Goal: Task Accomplishment & Management: Complete application form

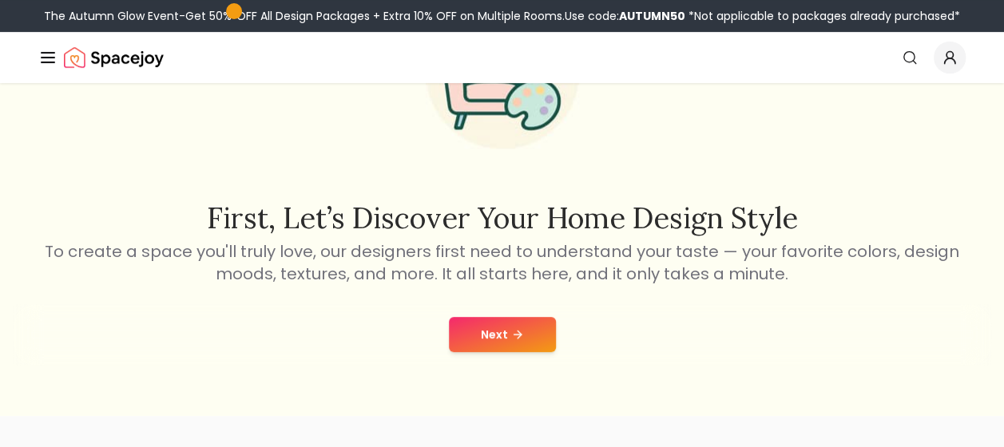
scroll to position [192, 0]
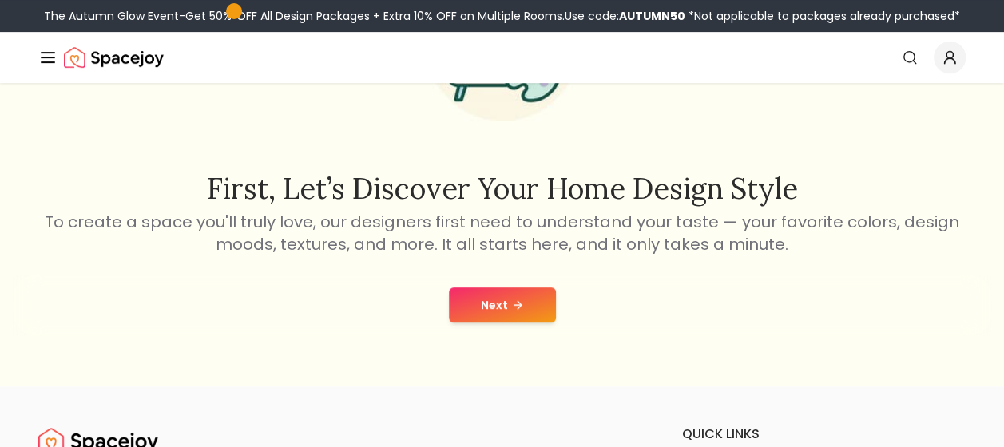
click at [465, 311] on button "Next" at bounding box center [502, 305] width 107 height 35
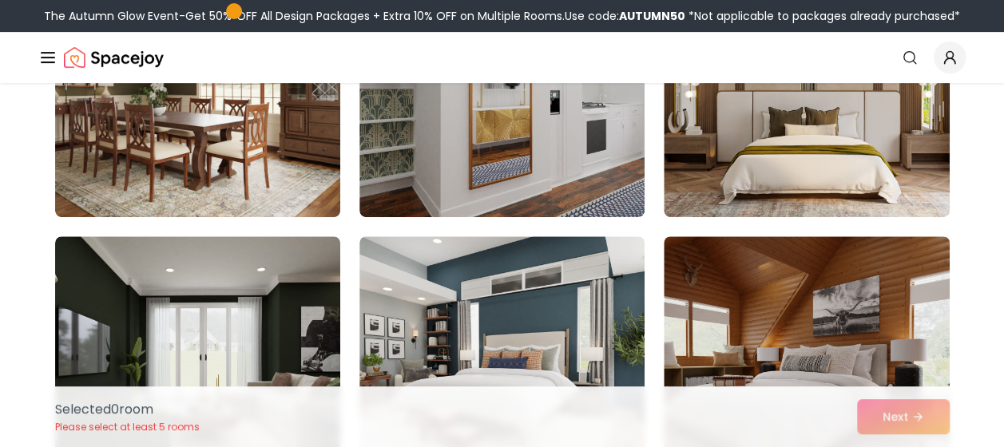
scroll to position [288, 0]
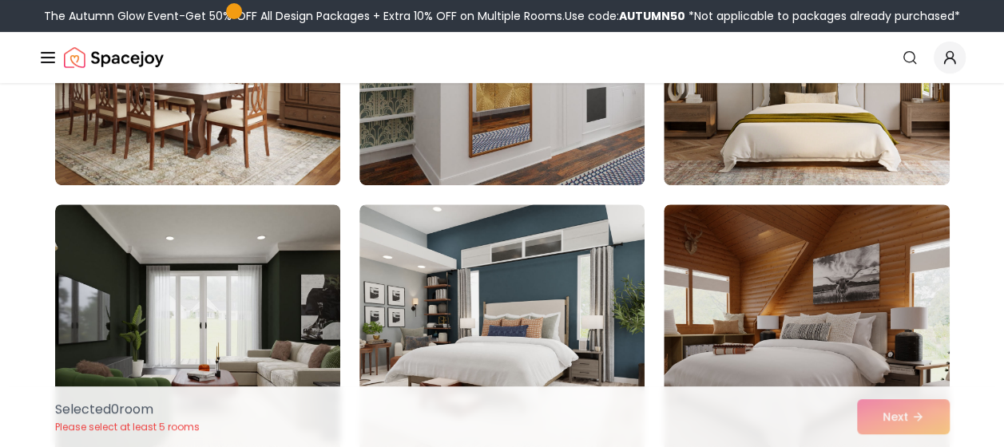
click at [465, 311] on img at bounding box center [501, 332] width 285 height 256
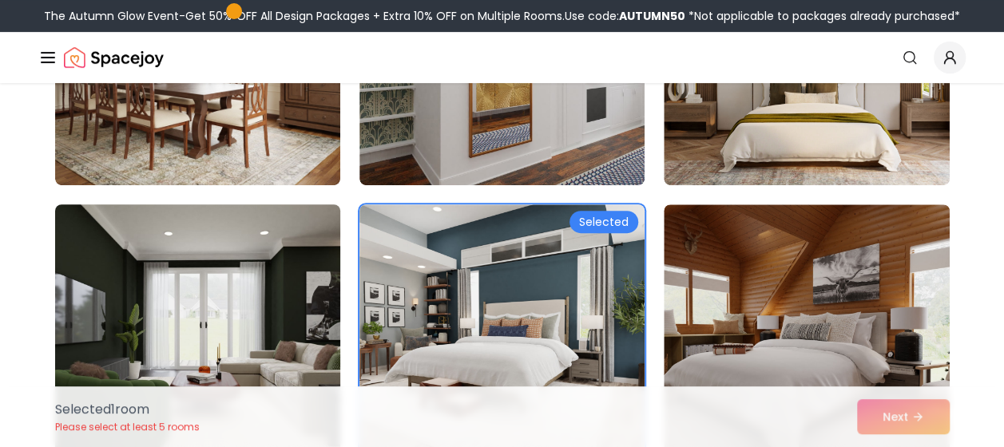
click at [311, 371] on img at bounding box center [197, 332] width 299 height 268
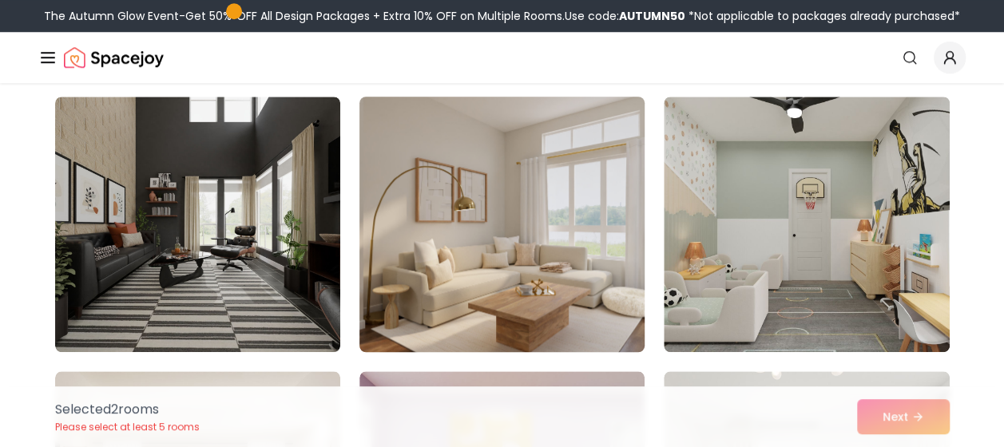
scroll to position [671, 0]
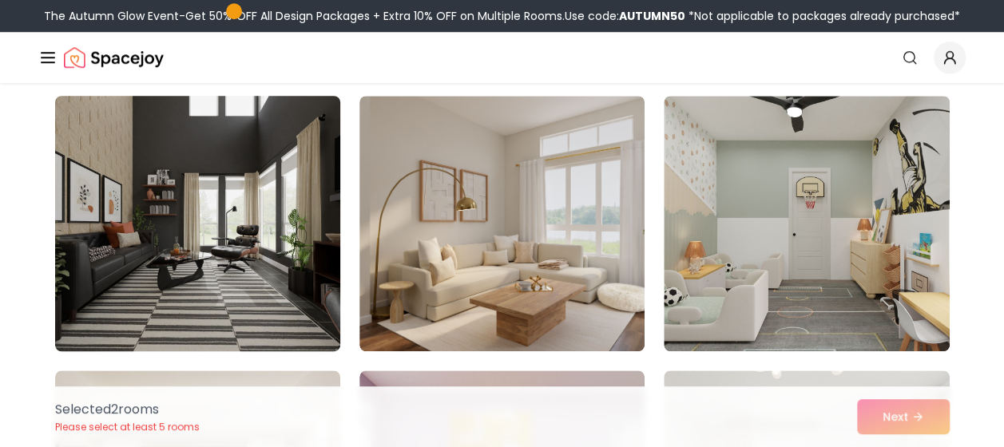
click at [200, 289] on img at bounding box center [197, 223] width 299 height 268
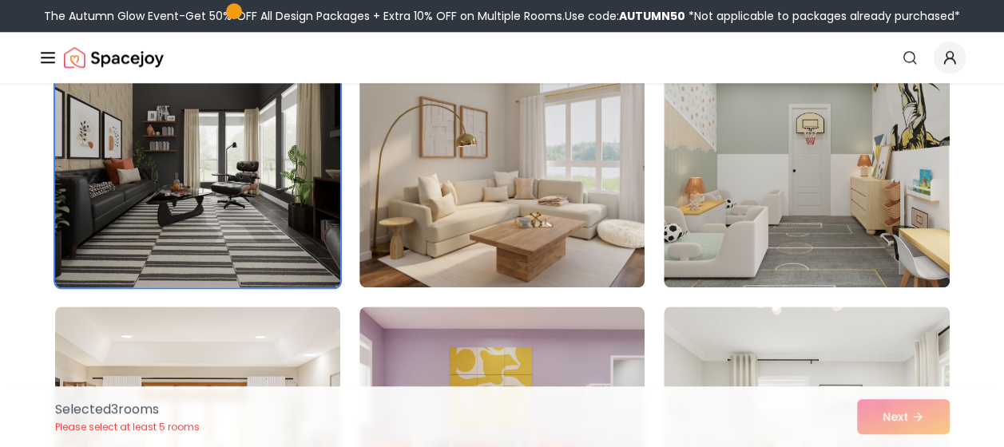
click at [200, 289] on div "Selected Selected Selected" at bounding box center [502, 434] width 894 height 1904
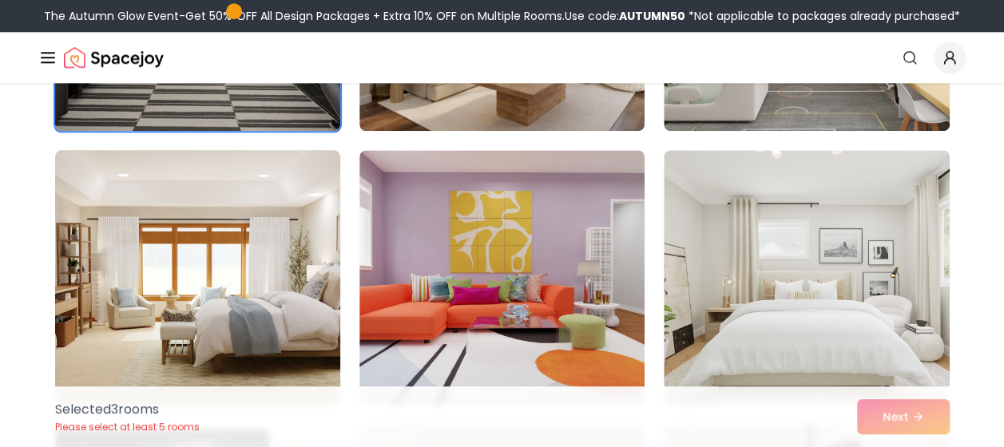
scroll to position [894, 0]
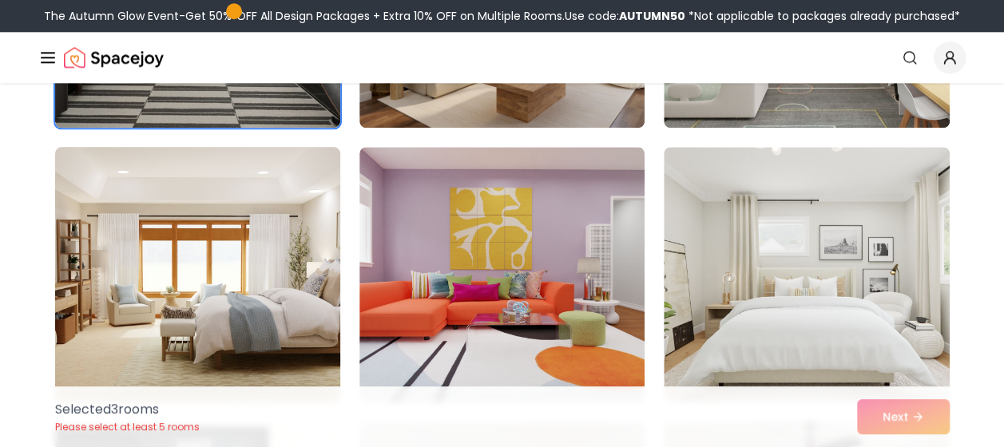
click at [257, 337] on img at bounding box center [197, 275] width 299 height 268
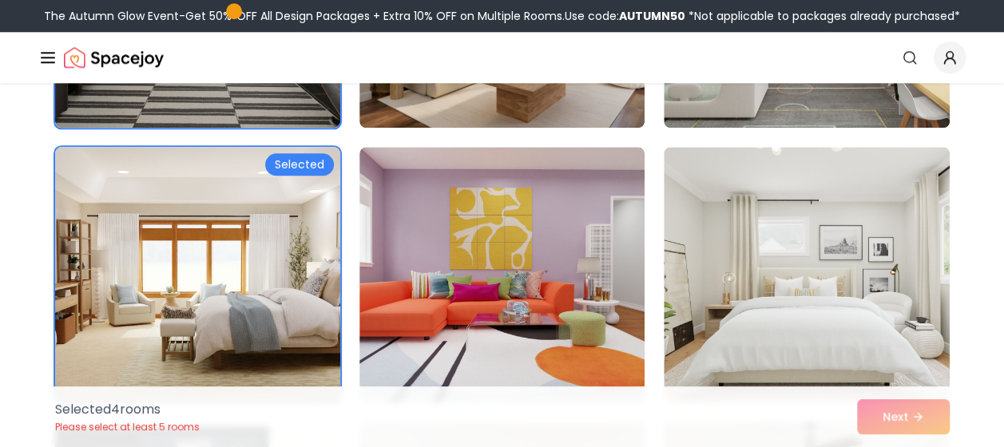
click at [257, 337] on img at bounding box center [197, 275] width 299 height 268
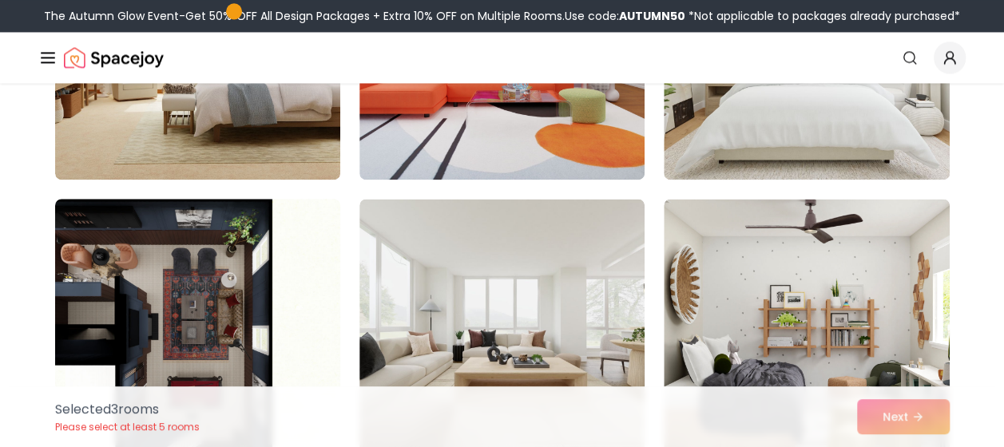
scroll to position [1118, 0]
click at [230, 285] on img at bounding box center [197, 326] width 299 height 268
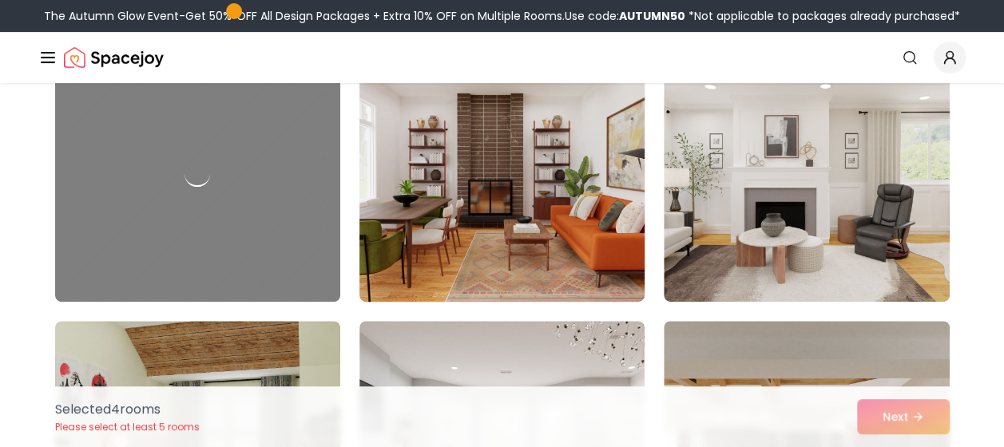
scroll to position [3195, 0]
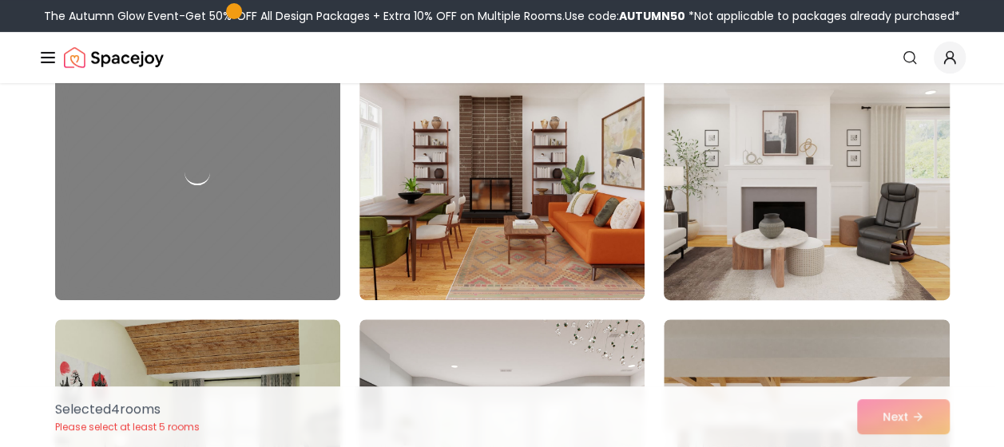
click at [786, 207] on img at bounding box center [805, 172] width 299 height 268
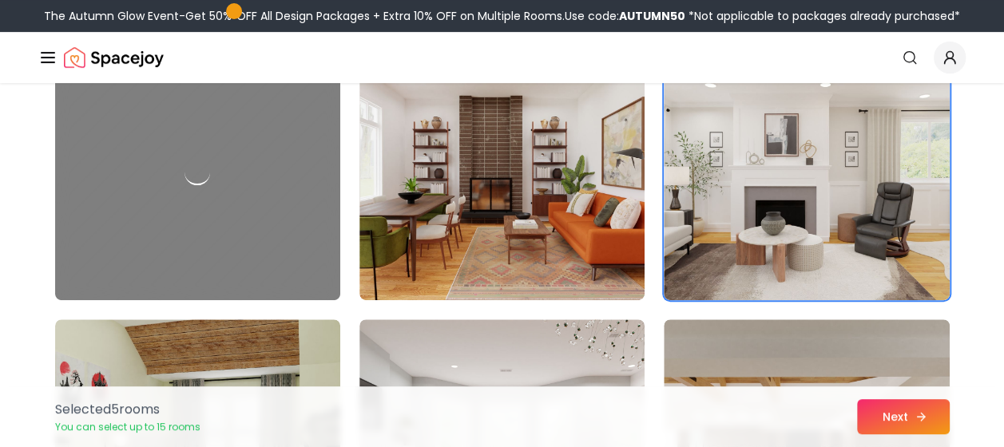
click at [875, 404] on button "Next" at bounding box center [903, 416] width 93 height 35
